Goal: Task Accomplishment & Management: Use online tool/utility

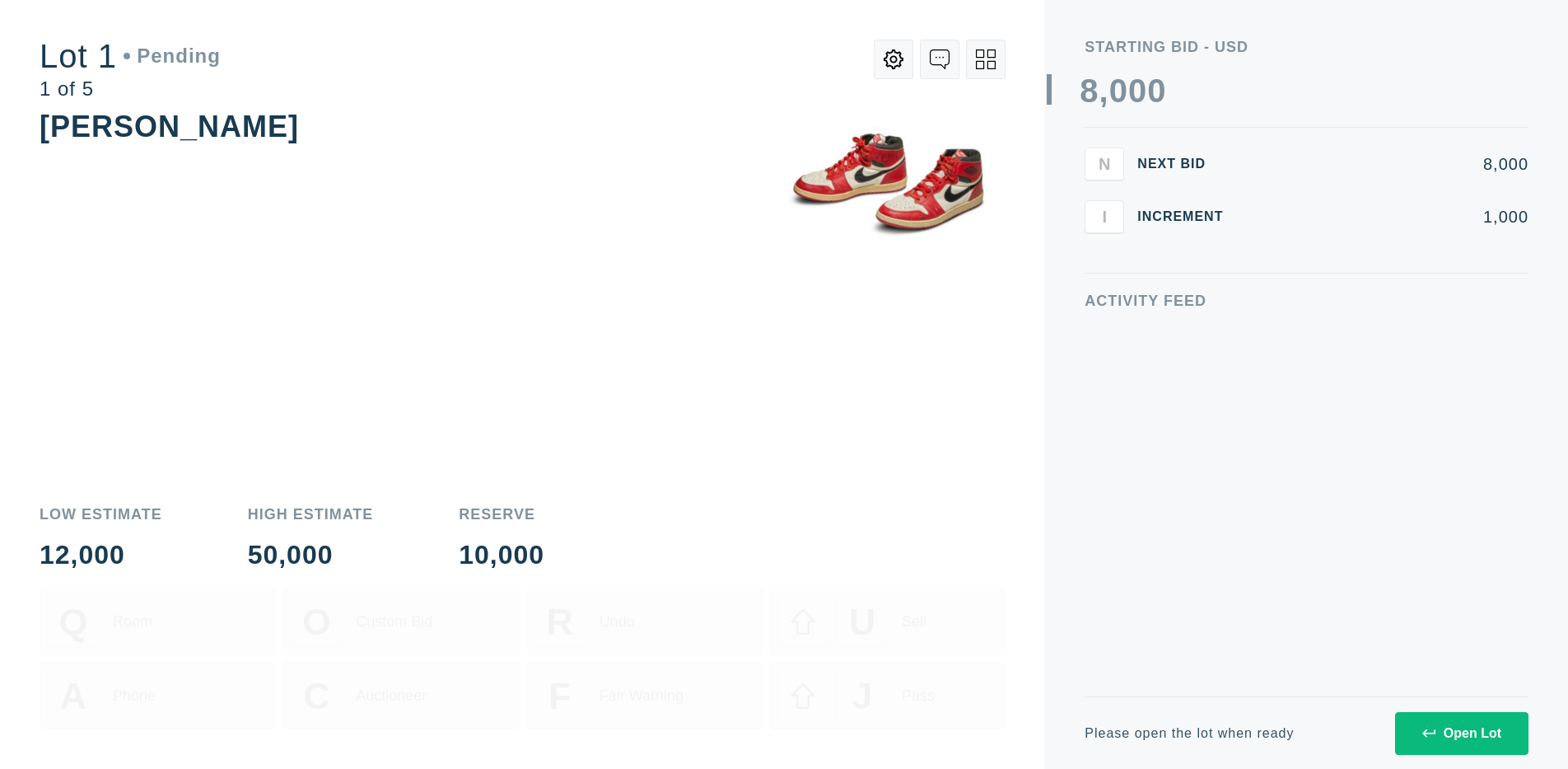
click at [1461, 733] on div "Open Lot" at bounding box center [1461, 733] width 79 height 14
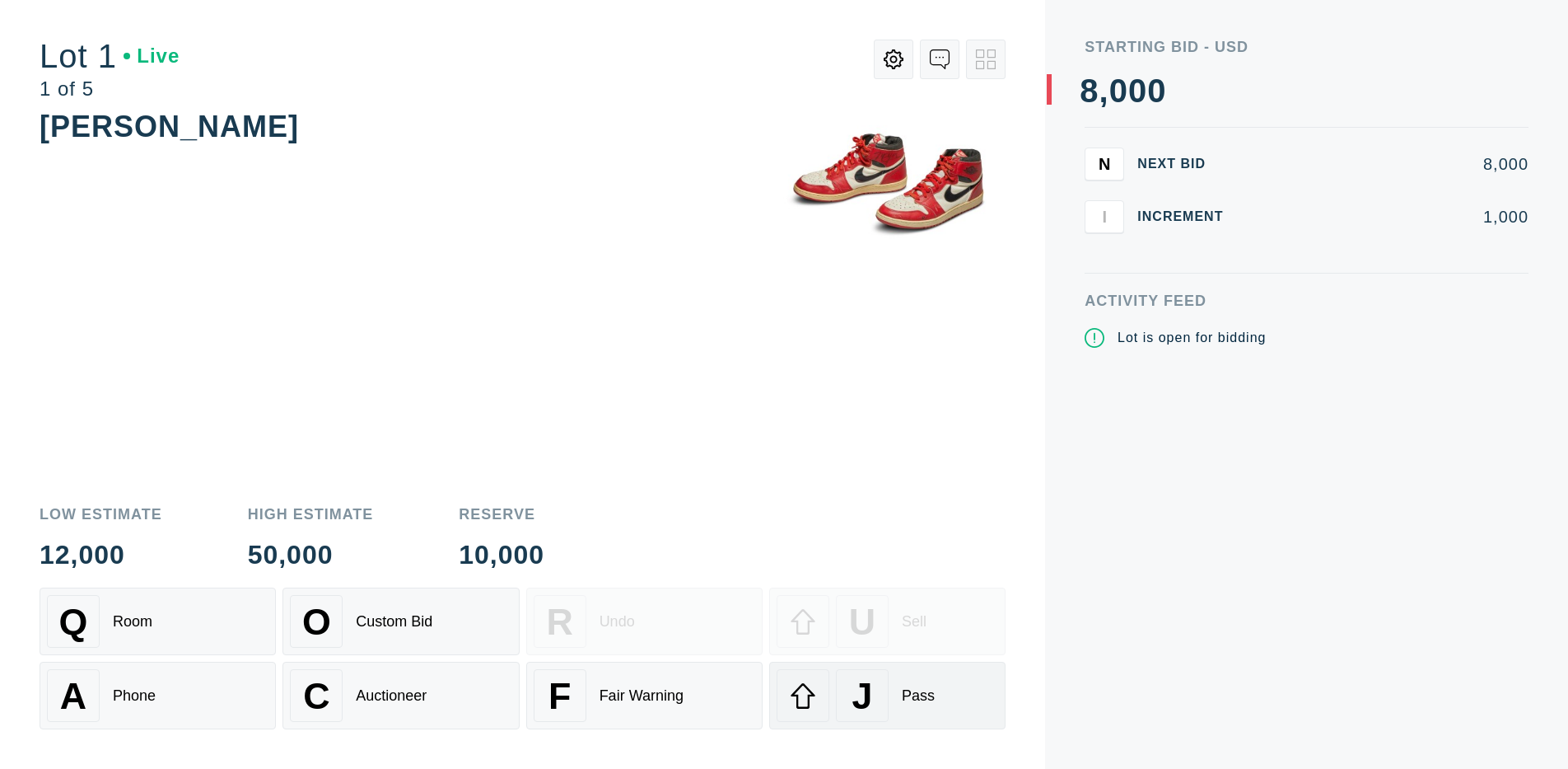
click at [887, 696] on div "J" at bounding box center [863, 696] width 52 height 52
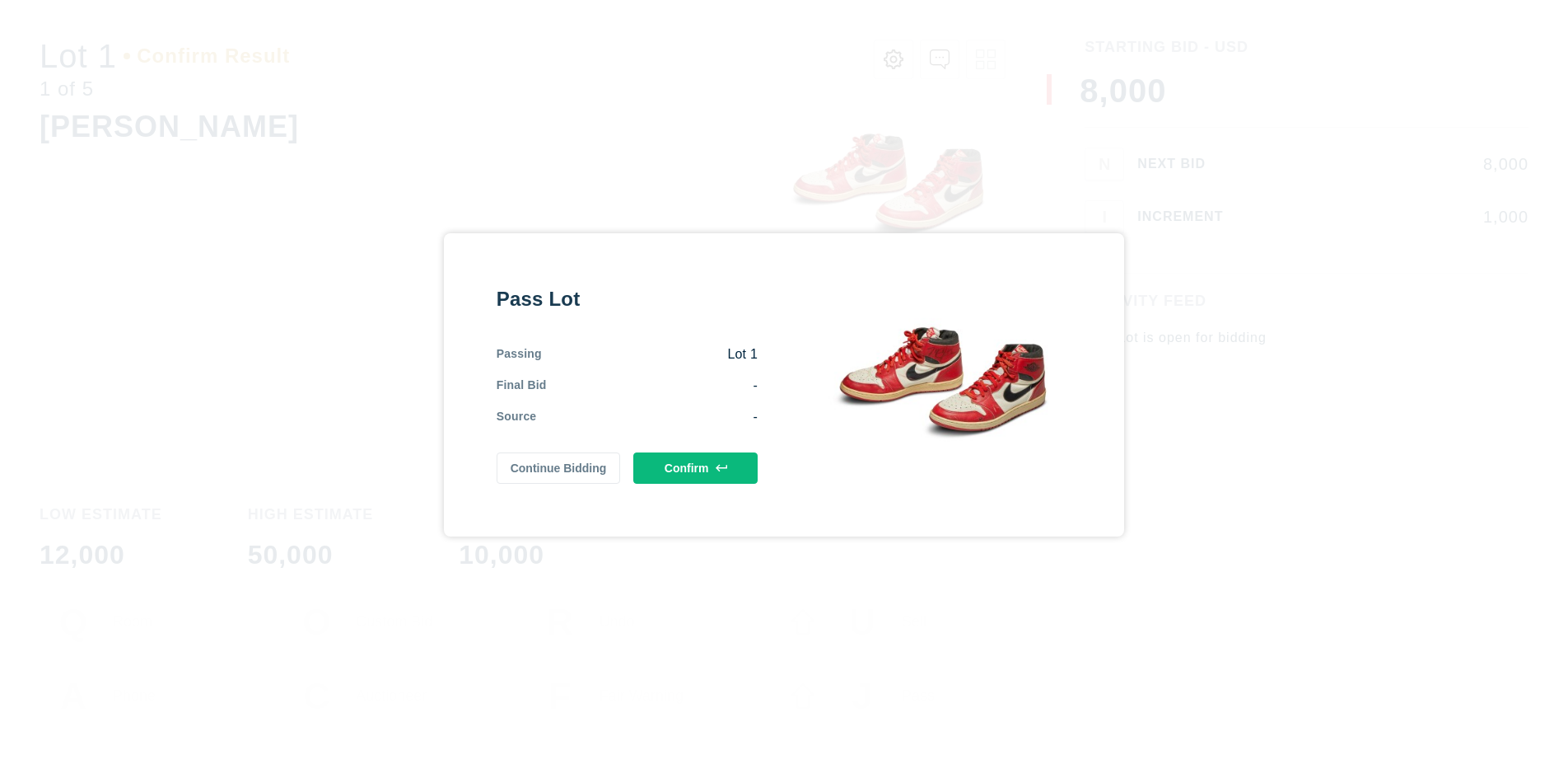
click at [695, 467] on button "Confirm" at bounding box center [695, 468] width 125 height 32
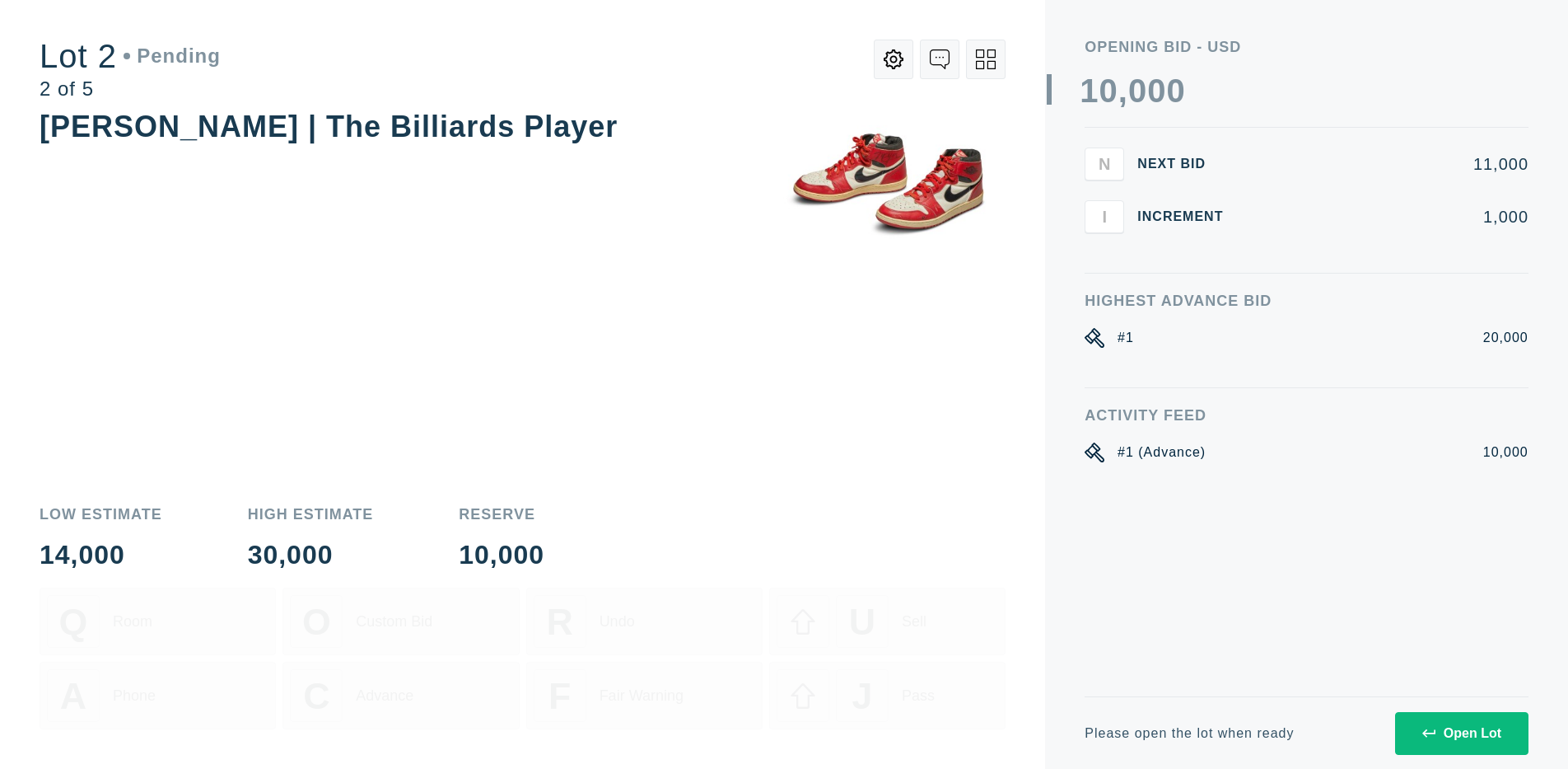
click at [1461, 733] on div "Open Lot" at bounding box center [1461, 733] width 79 height 14
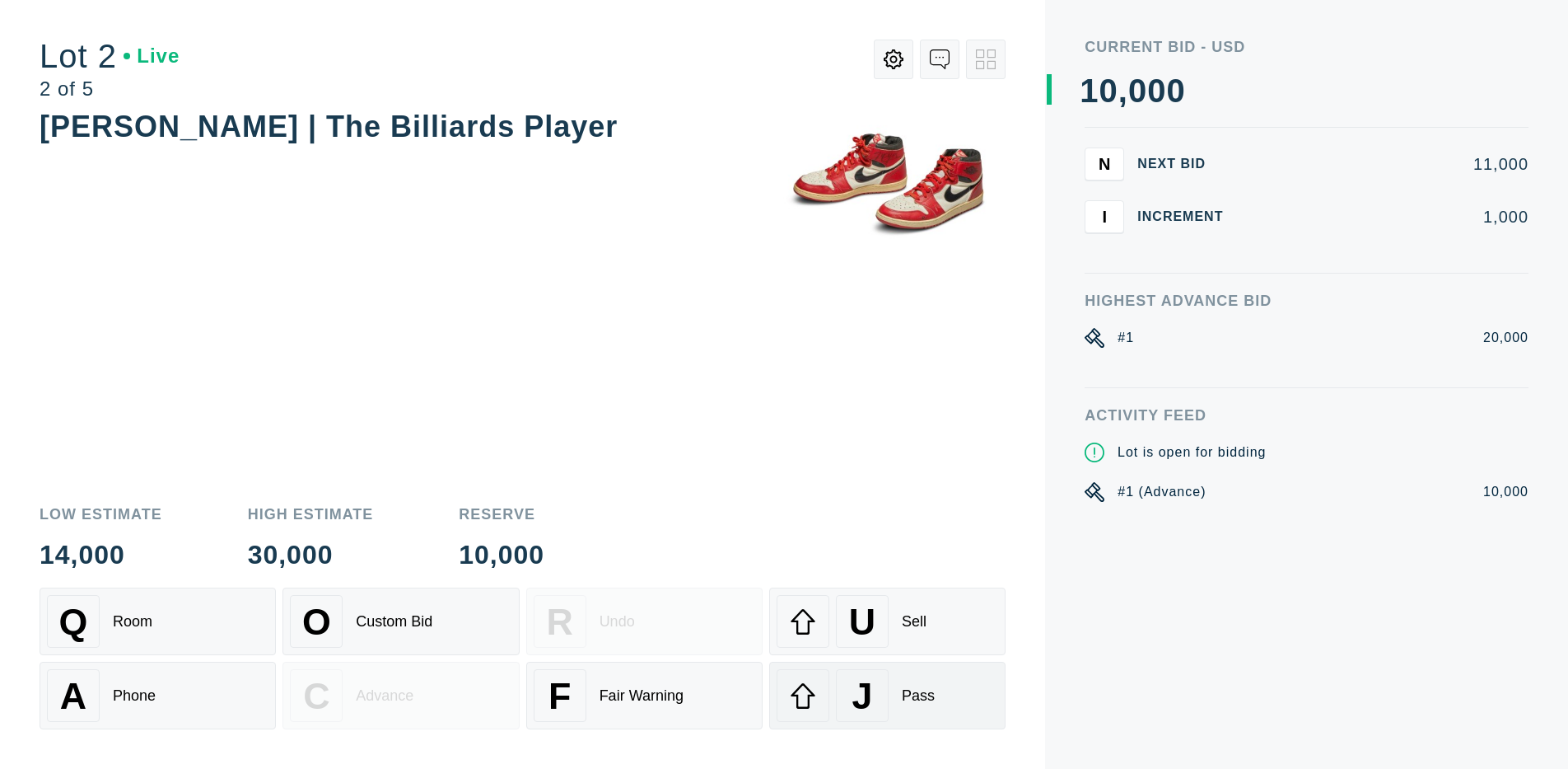
click at [887, 696] on div "J" at bounding box center [863, 696] width 52 height 52
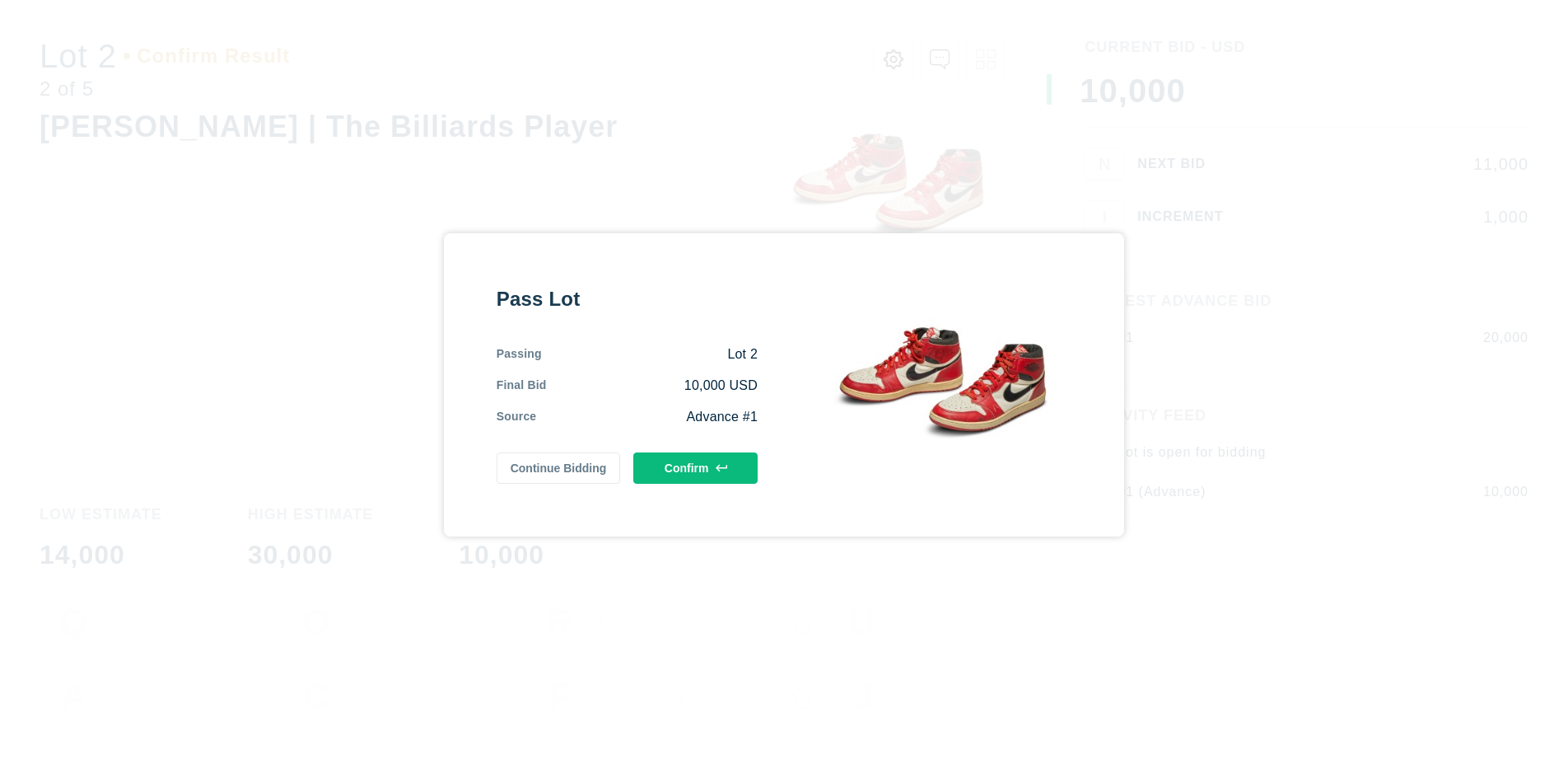
click at [695, 467] on button "Confirm" at bounding box center [695, 468] width 125 height 32
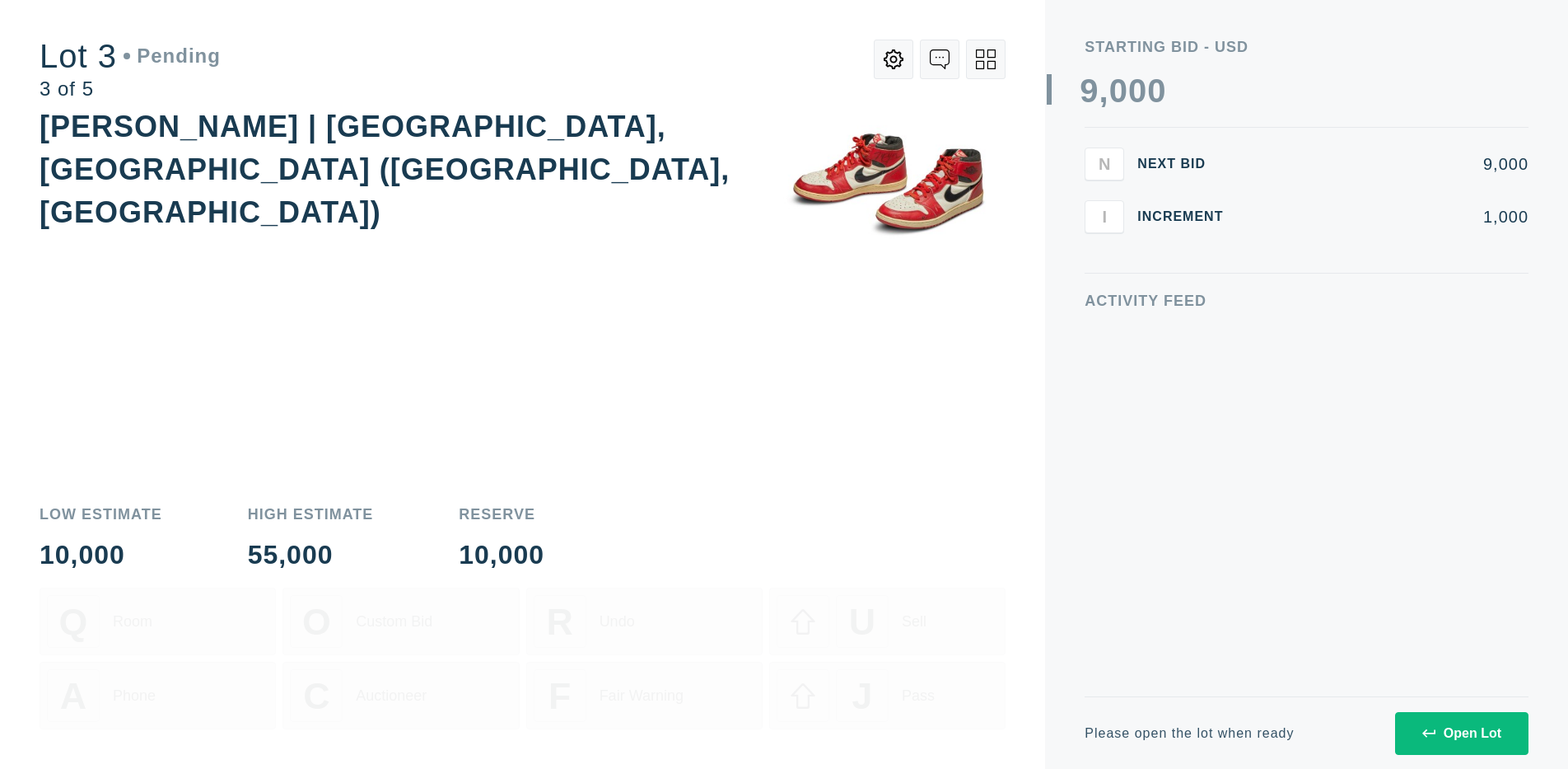
click at [1461, 733] on div "Open Lot" at bounding box center [1461, 733] width 79 height 14
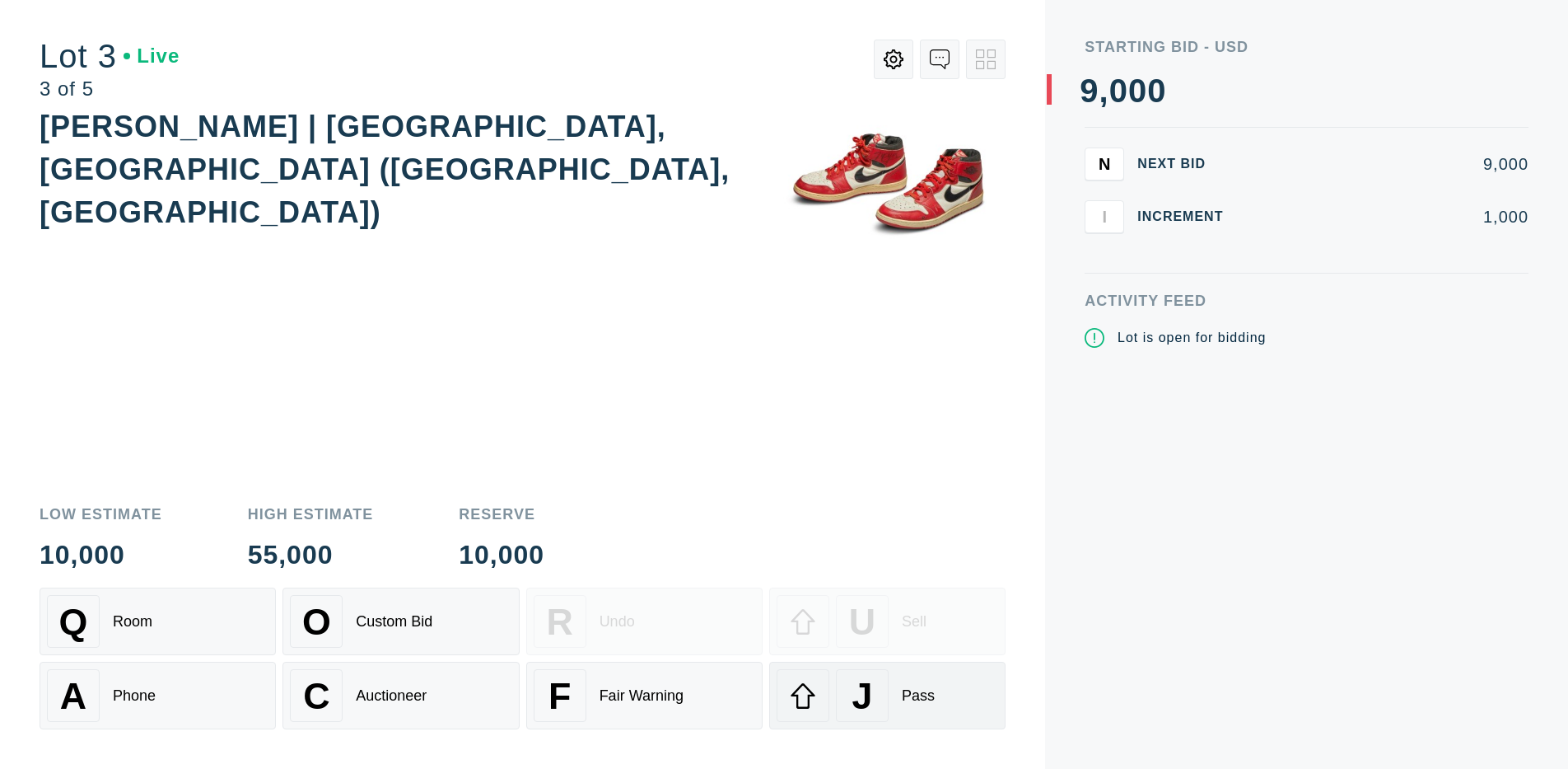
click at [887, 696] on div "J" at bounding box center [863, 696] width 52 height 52
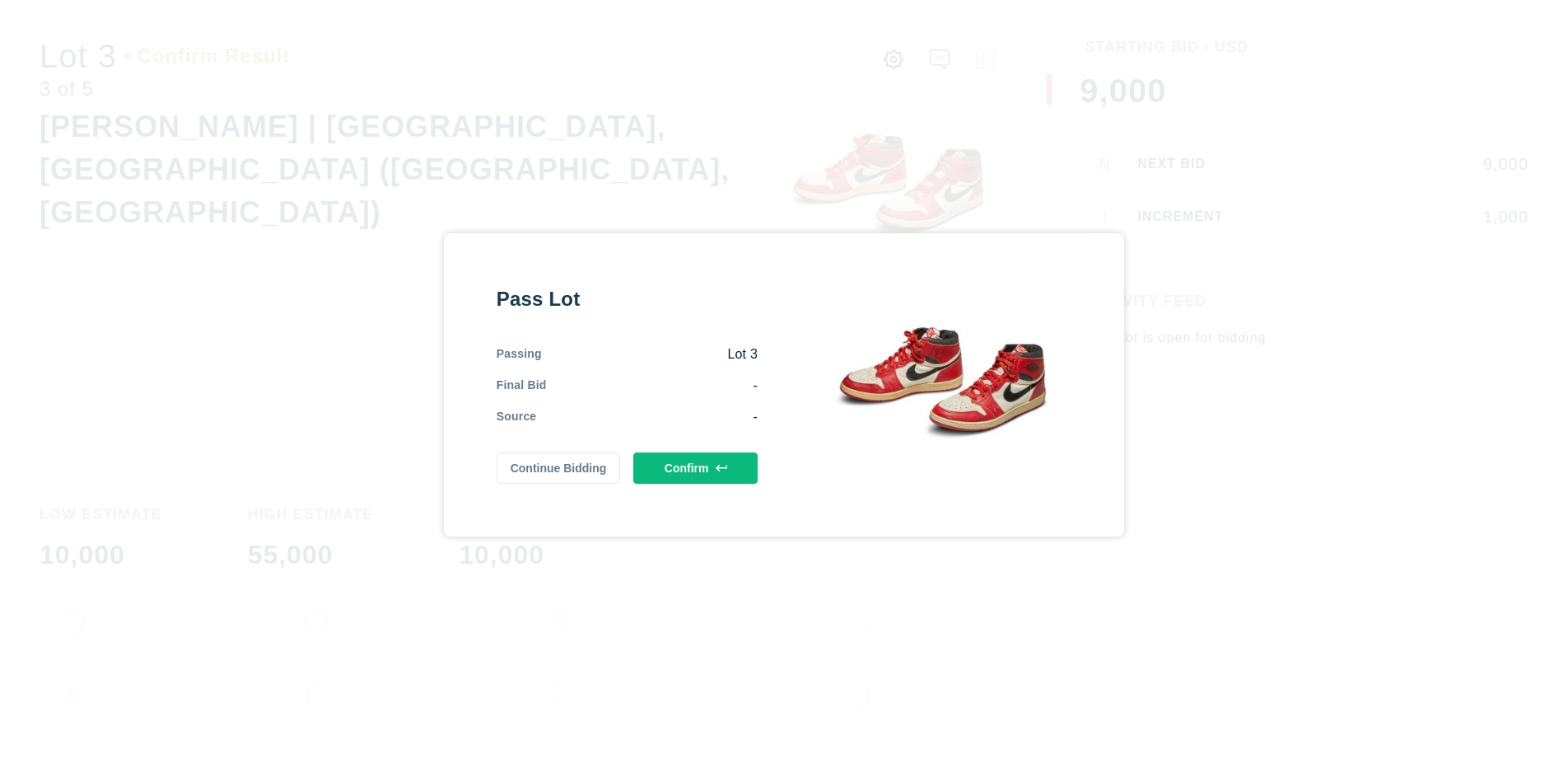
click at [695, 467] on button "Confirm" at bounding box center [695, 468] width 125 height 32
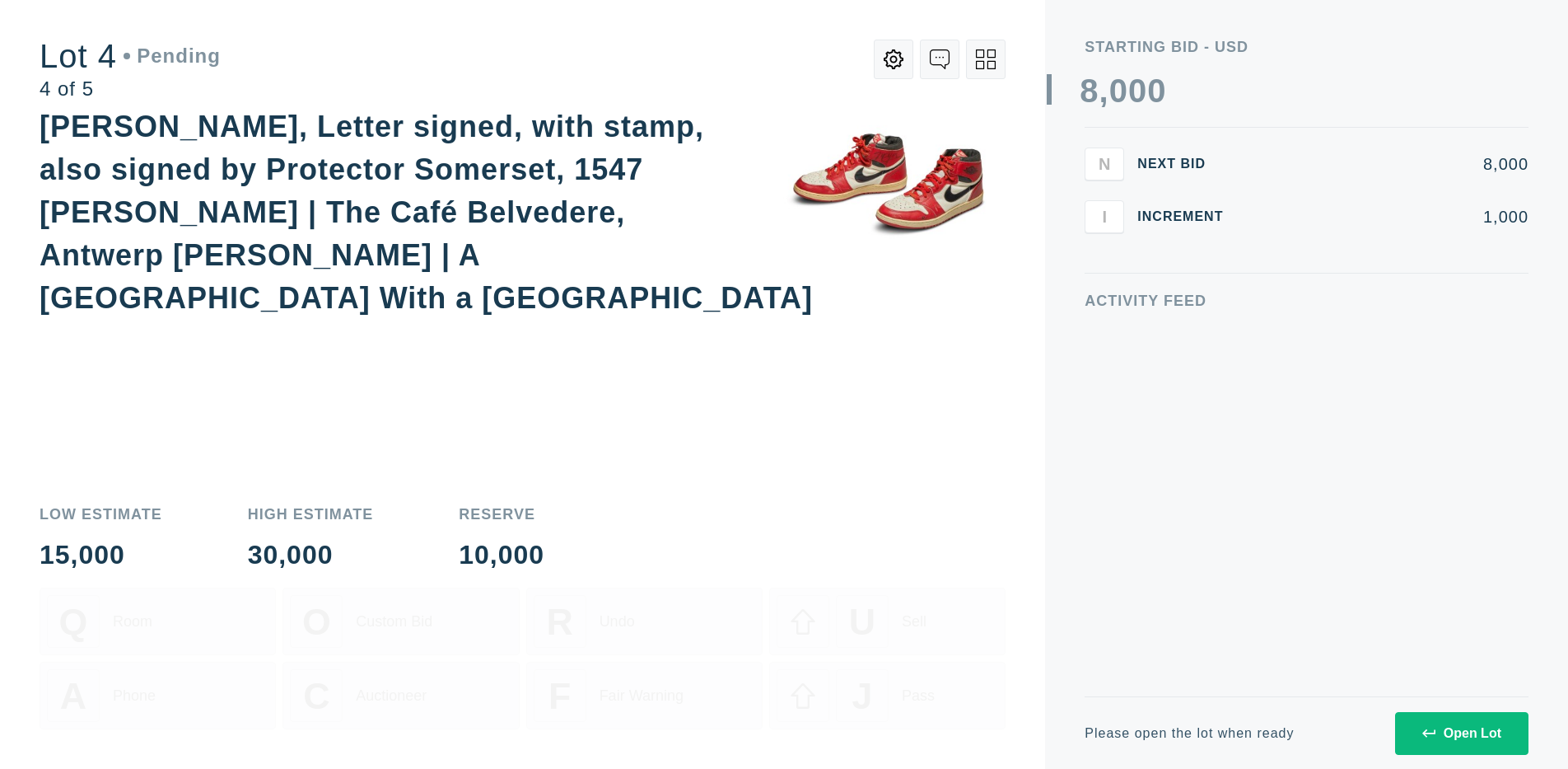
click at [986, 60] on icon at bounding box center [986, 60] width 20 height 20
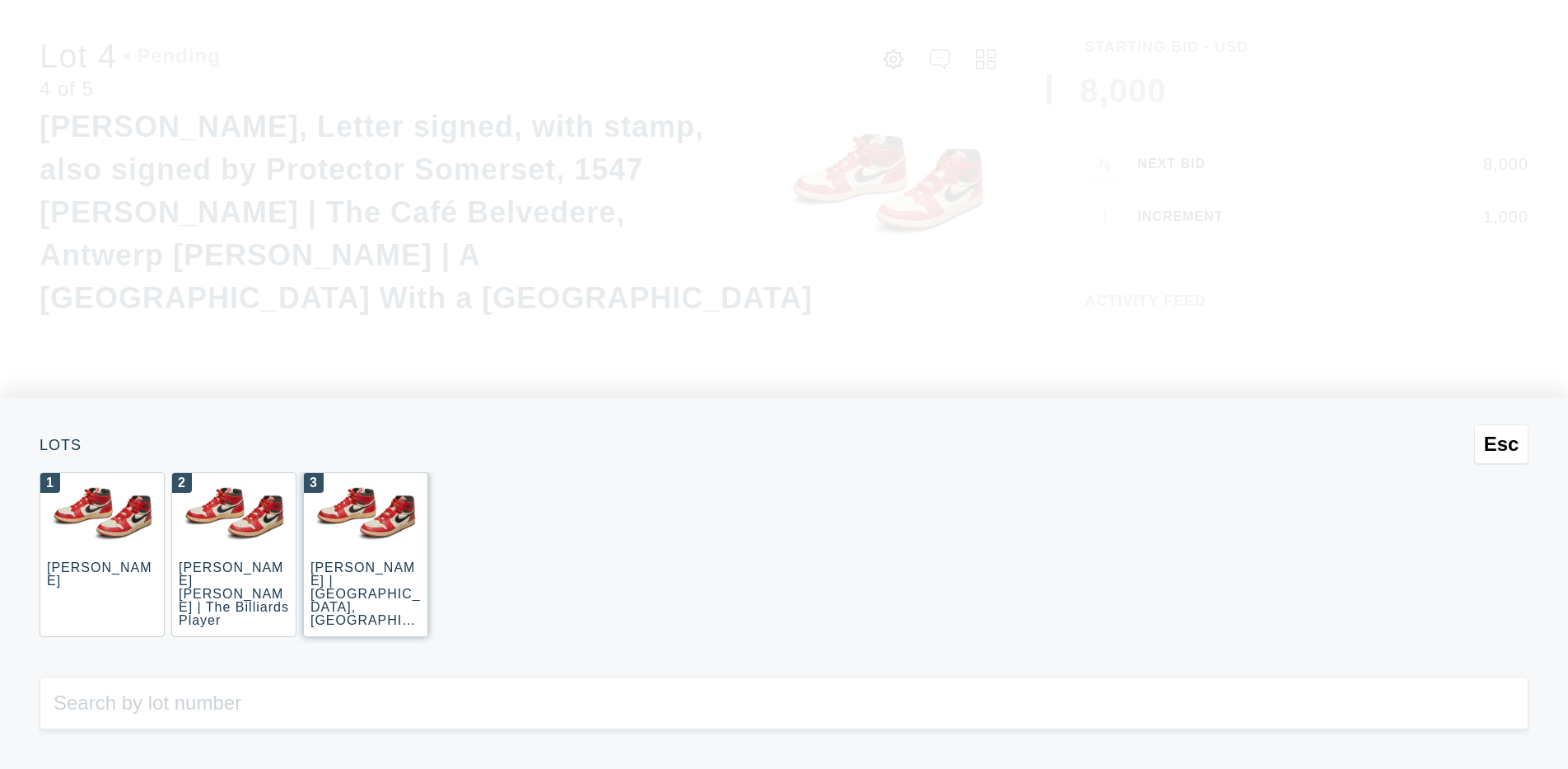
click at [365, 555] on div "3 [PERSON_NAME] | [GEOGRAPHIC_DATA], [GEOGRAPHIC_DATA] ([GEOGRAPHIC_DATA], [GEO…" at bounding box center [365, 555] width 125 height 165
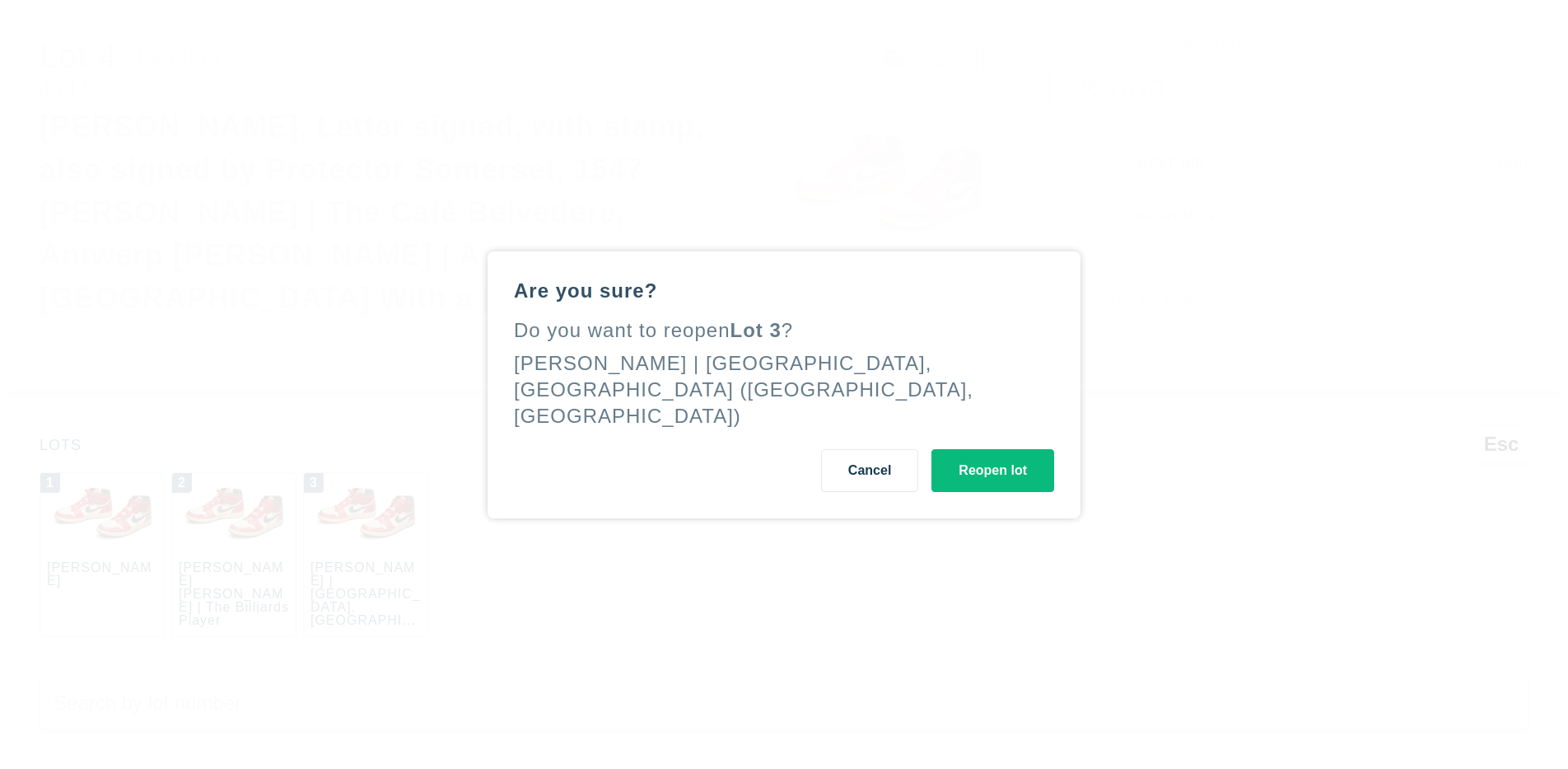
click at [993, 457] on button "Reopen lot" at bounding box center [993, 470] width 123 height 43
